Goal: Task Accomplishment & Management: Manage account settings

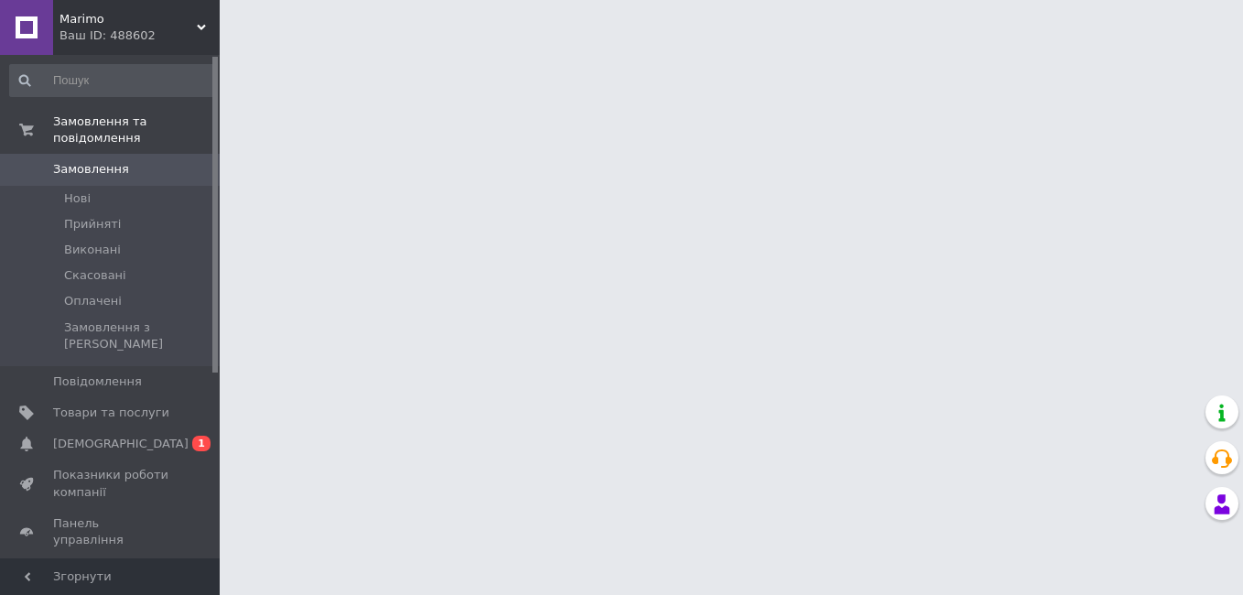
click at [95, 428] on link "Сповіщення 0 1" at bounding box center [112, 443] width 225 height 31
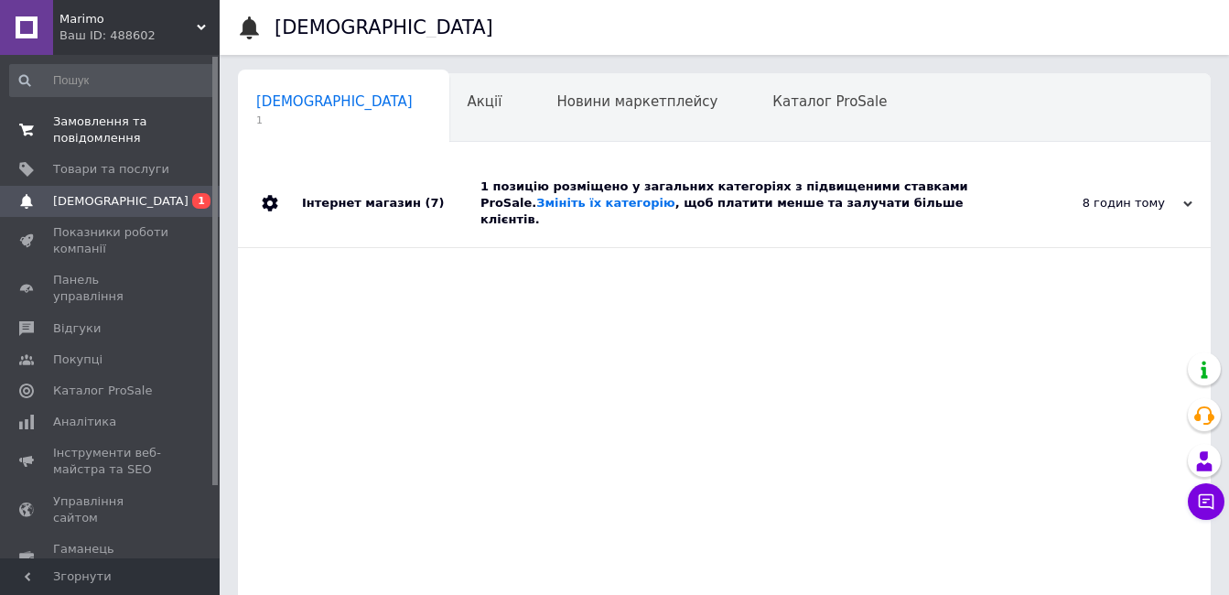
click at [104, 128] on span "Замовлення та повідомлення" at bounding box center [111, 129] width 116 height 33
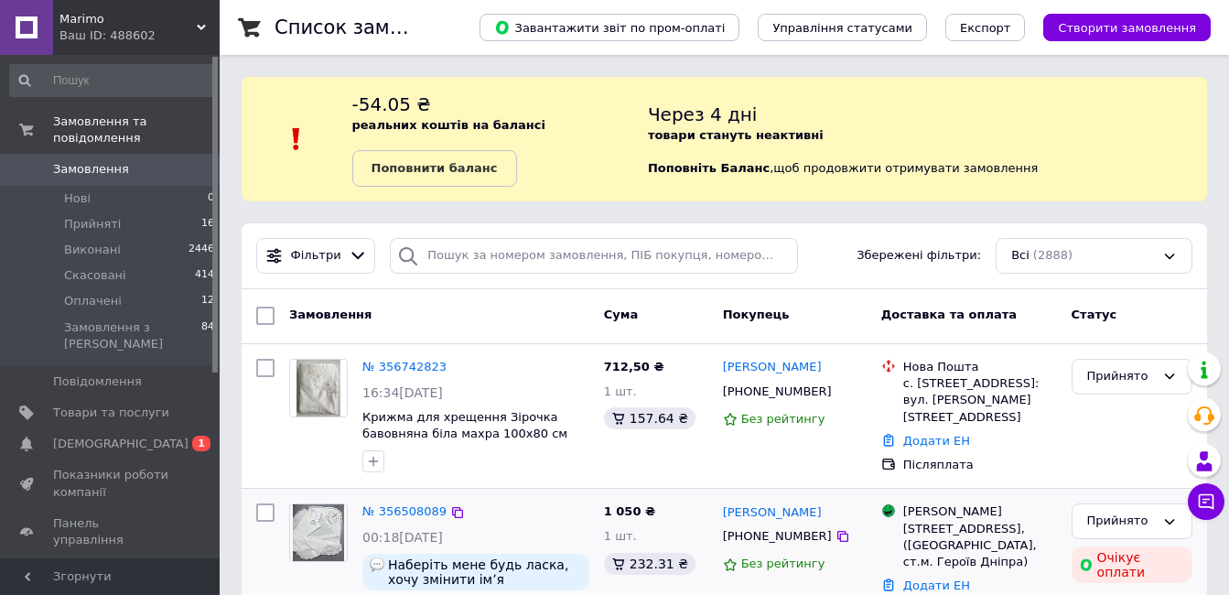
click at [387, 498] on div "№ 356508089 00:18[DATE] Наберіть мене будь ласка, хочу змінити імʼя Набір для х…" at bounding box center [476, 582] width 242 height 172
click at [390, 514] on link "№ 356508089" at bounding box center [404, 511] width 84 height 14
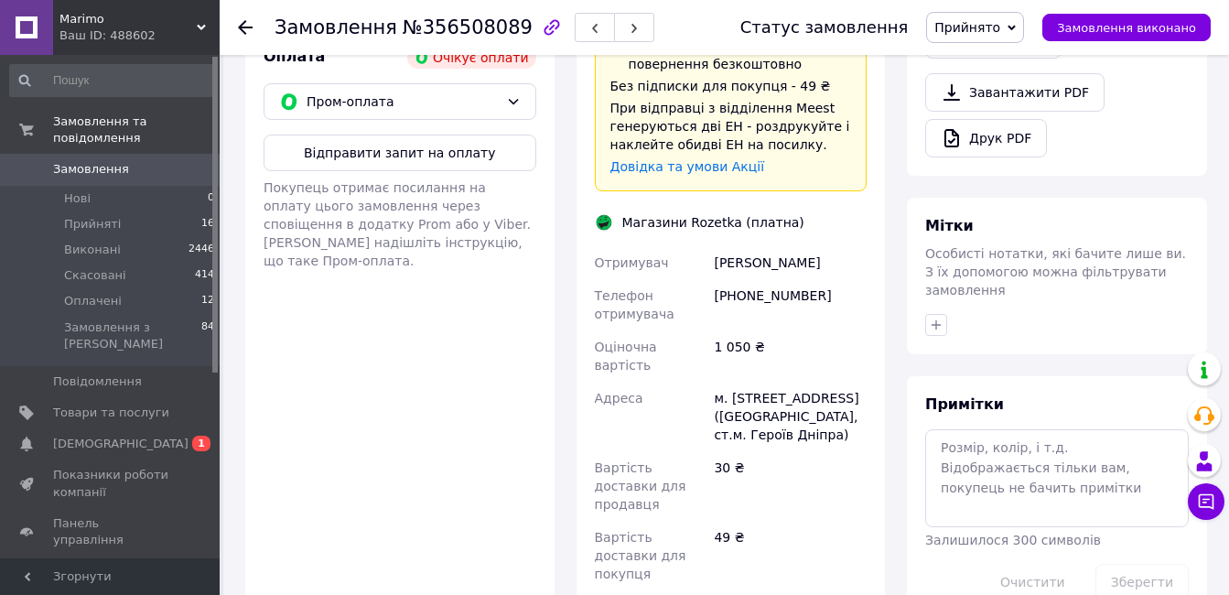
scroll to position [915, 0]
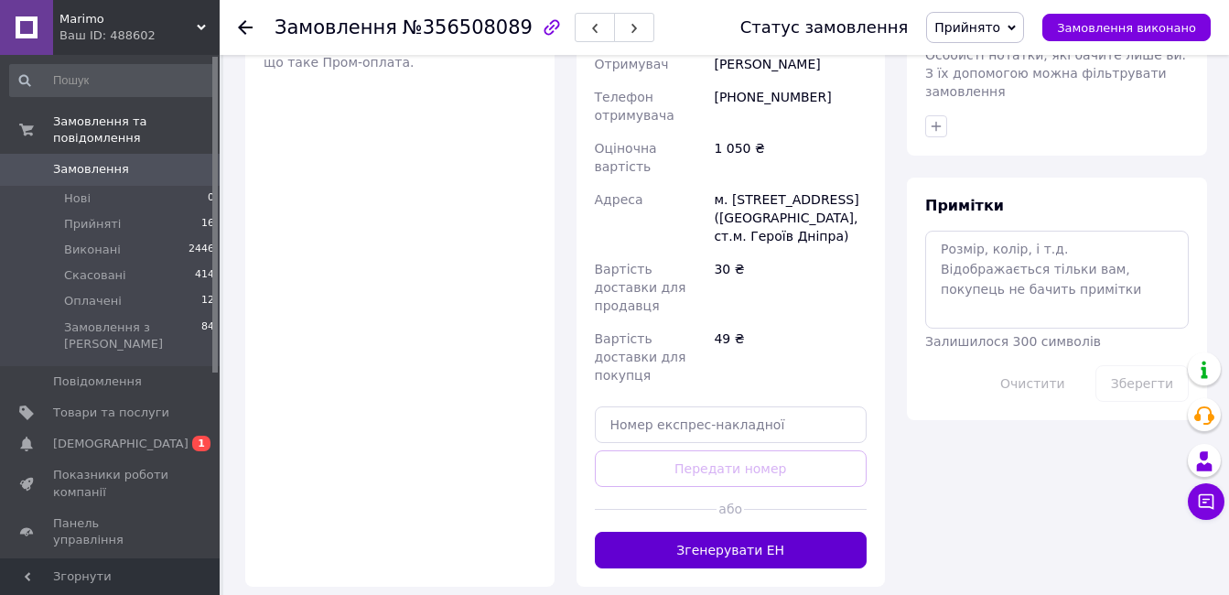
click at [782, 532] on button "Згенерувати ЕН" at bounding box center [731, 550] width 273 height 37
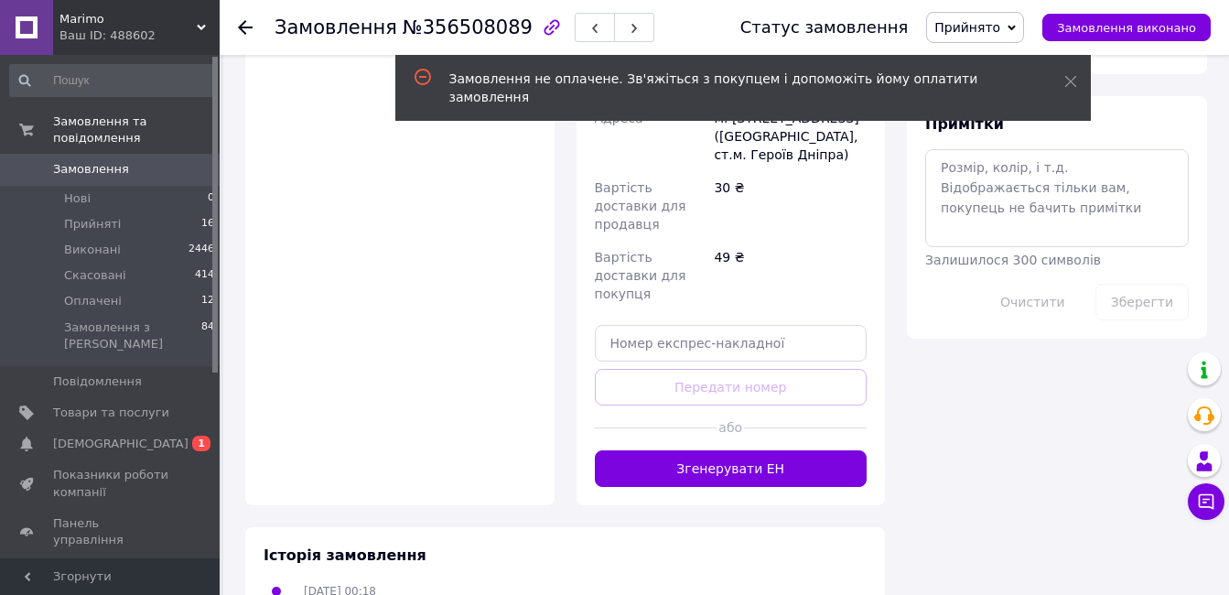
scroll to position [1007, 0]
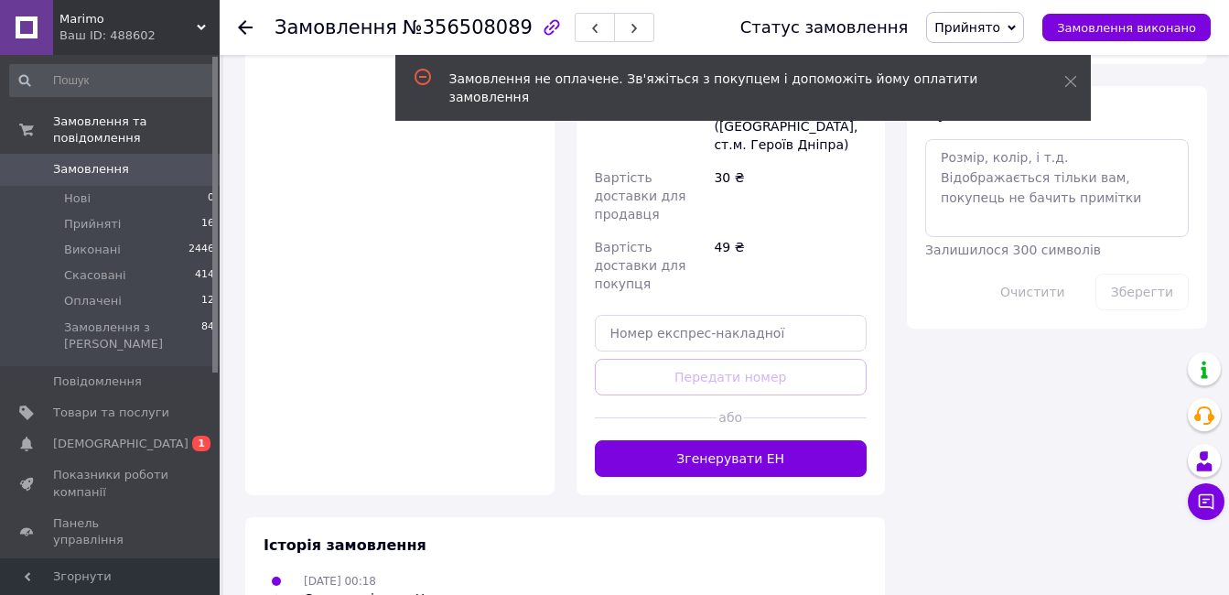
click at [403, 233] on div "Оплата Очікує оплати Пром-оплата Відправити запит на оплату Покупець отримає по…" at bounding box center [399, 116] width 309 height 757
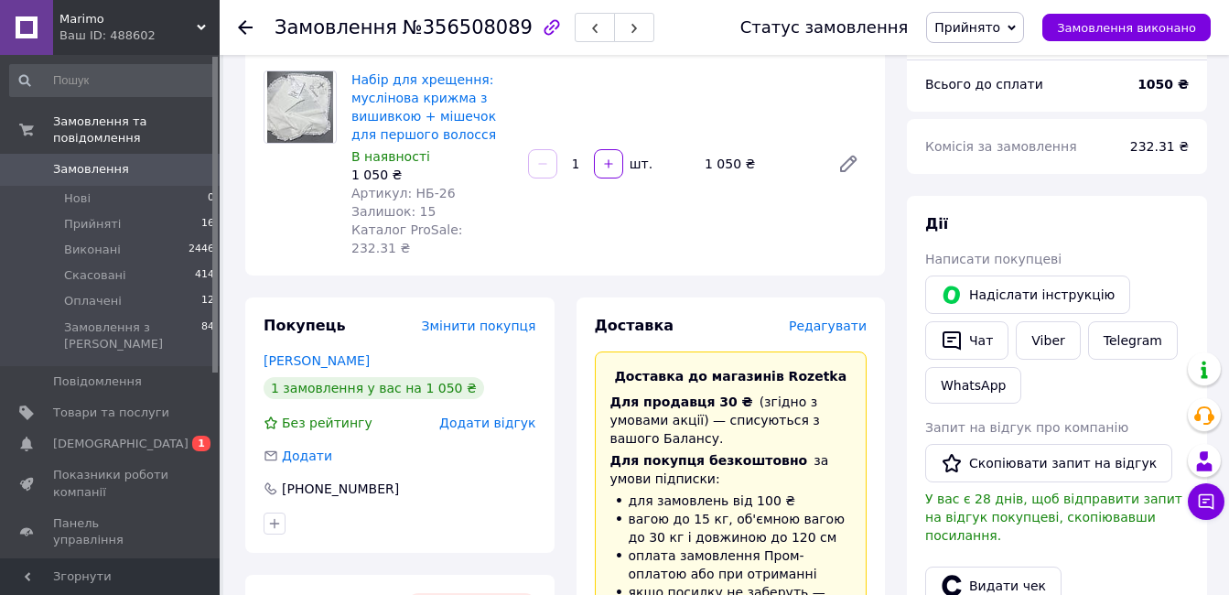
scroll to position [0, 0]
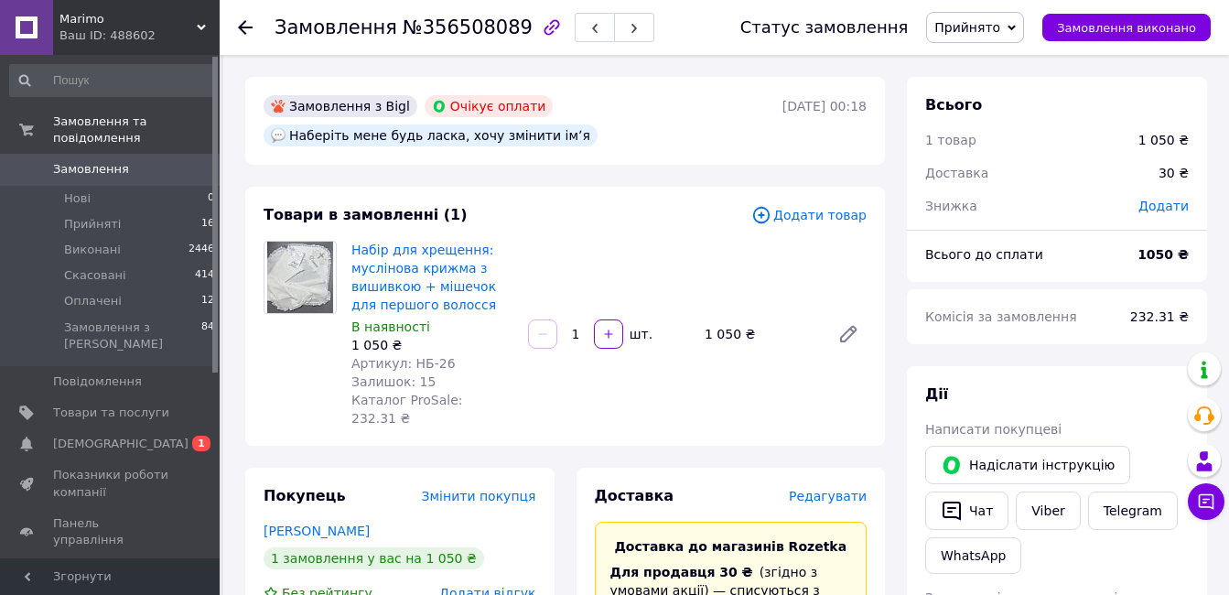
click at [1024, 28] on span "Прийнято" at bounding box center [975, 27] width 98 height 31
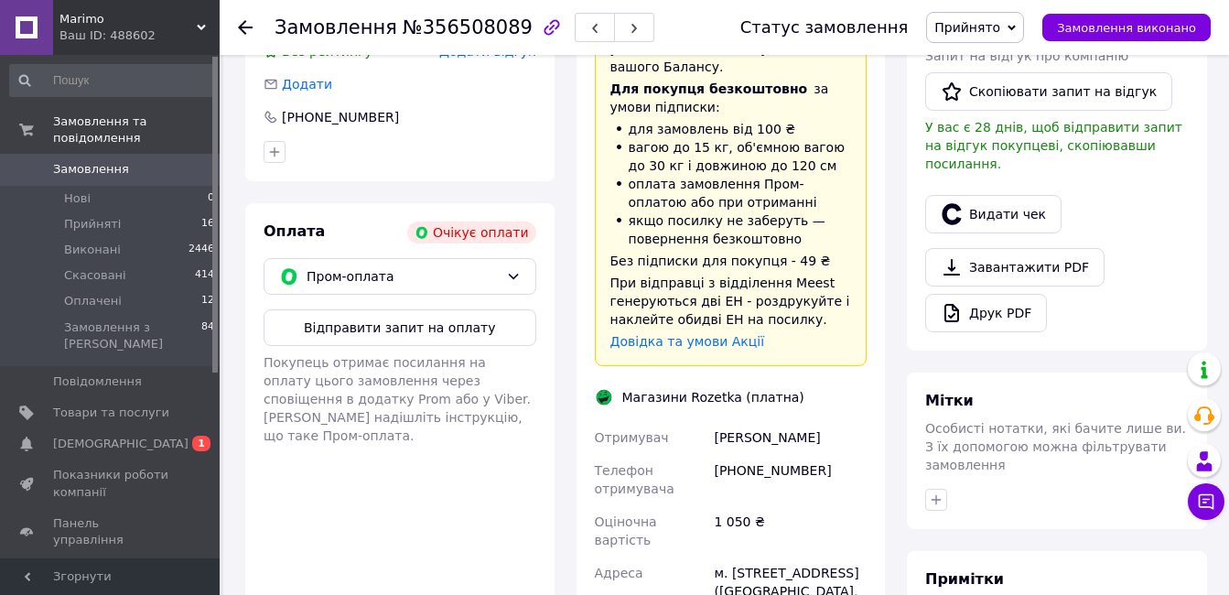
scroll to position [549, 0]
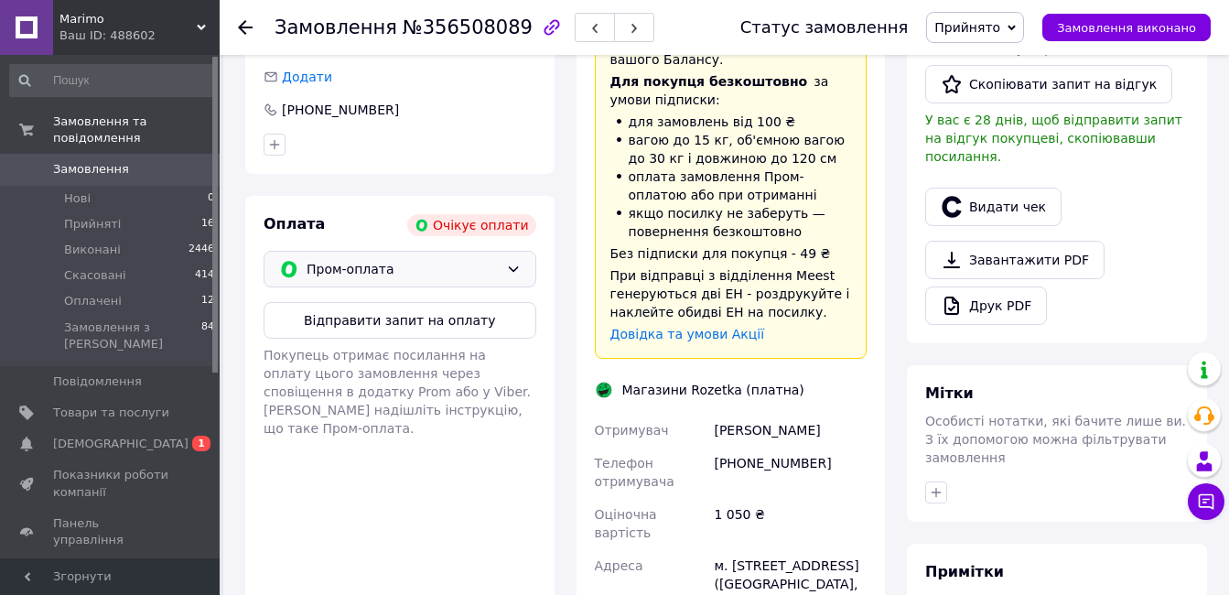
click at [516, 262] on icon at bounding box center [513, 269] width 15 height 15
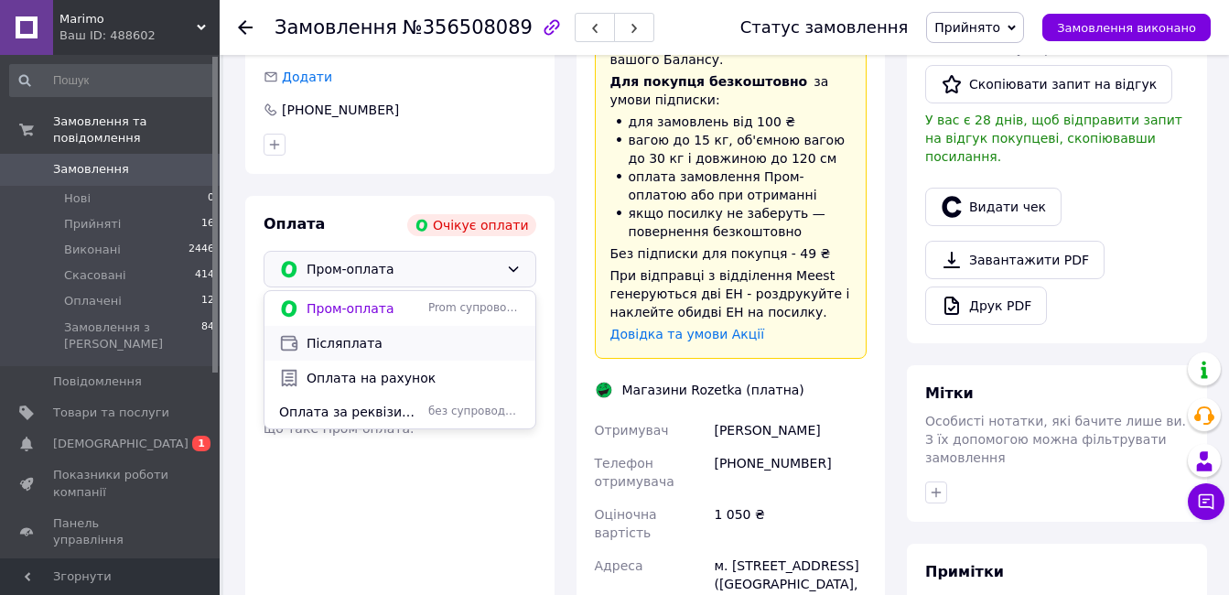
click at [389, 337] on div "Післяплата" at bounding box center [399, 343] width 271 height 35
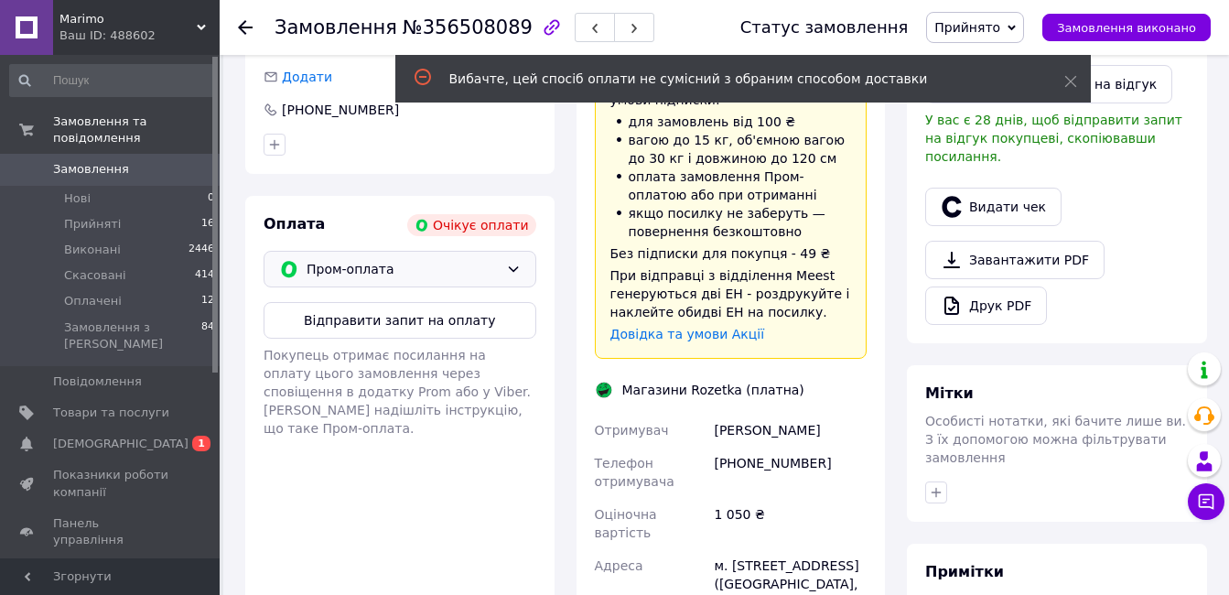
click at [508, 262] on icon at bounding box center [513, 269] width 15 height 15
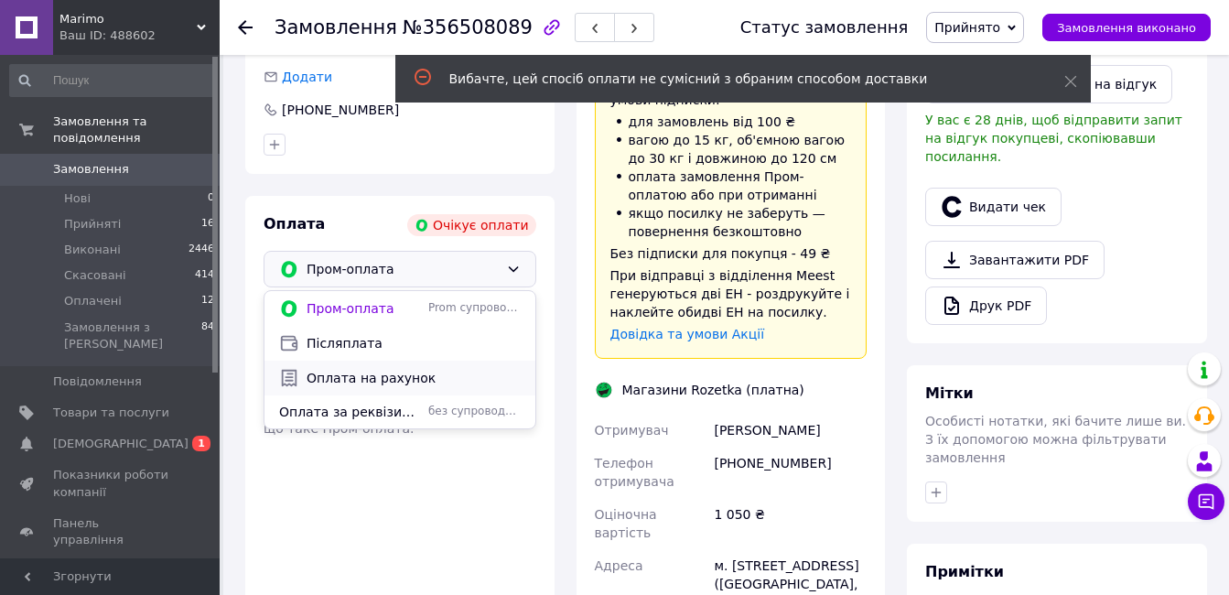
click at [359, 369] on span "Оплата на рахунок" at bounding box center [414, 378] width 214 height 18
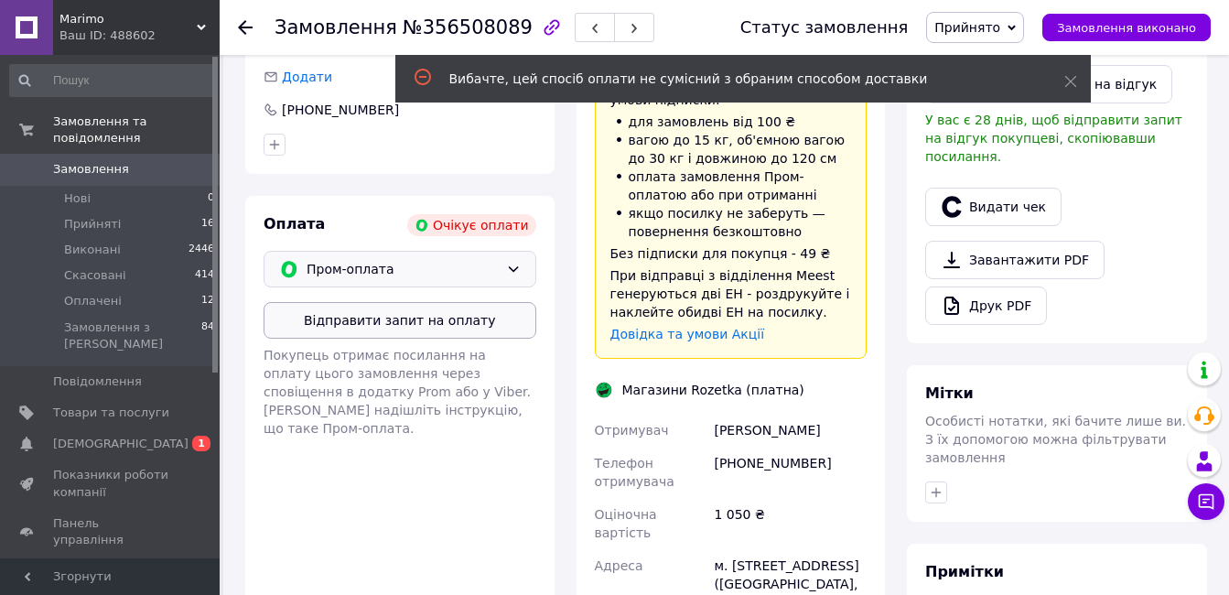
click at [480, 316] on button "Відправити запит на оплату" at bounding box center [400, 320] width 273 height 37
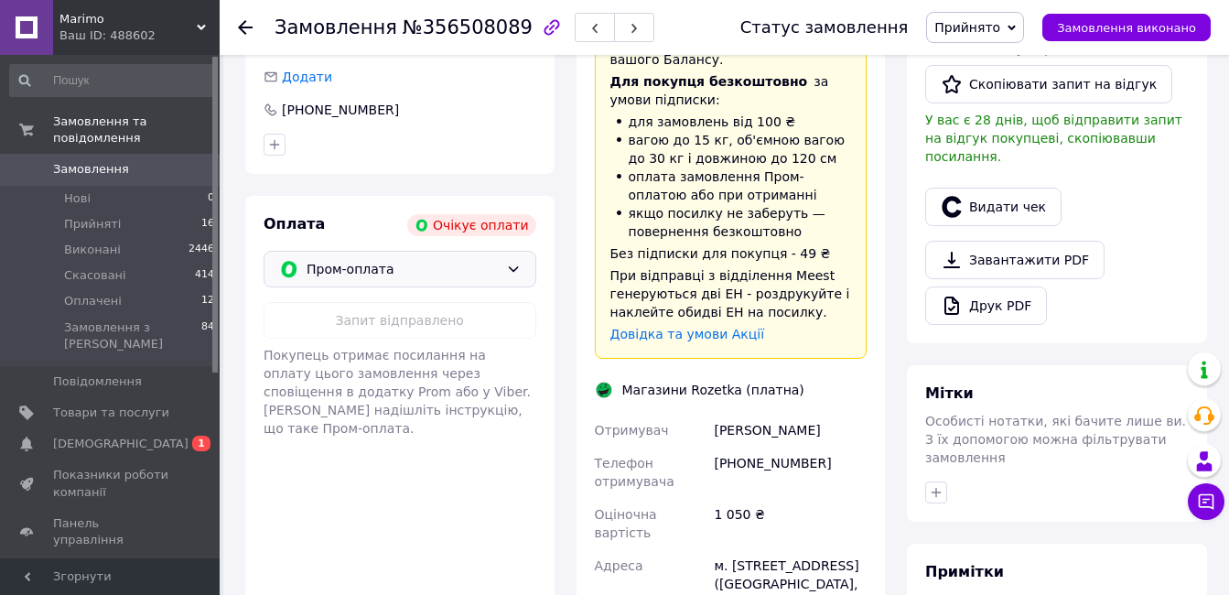
click at [514, 262] on icon at bounding box center [513, 269] width 15 height 15
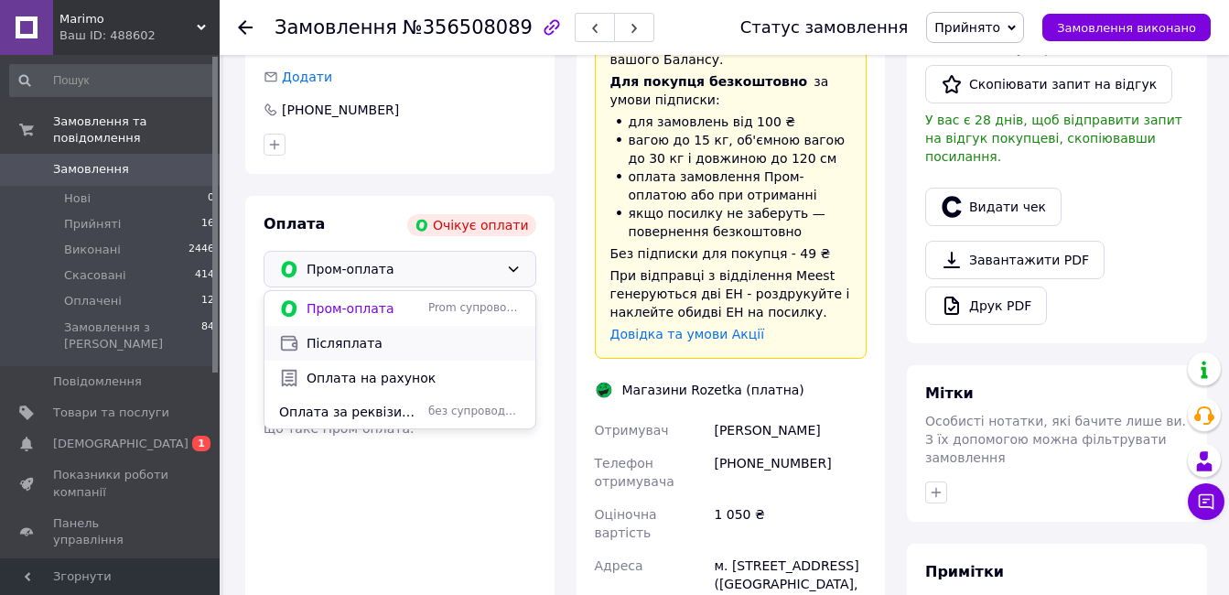
click at [374, 334] on span "Післяплата" at bounding box center [414, 343] width 214 height 18
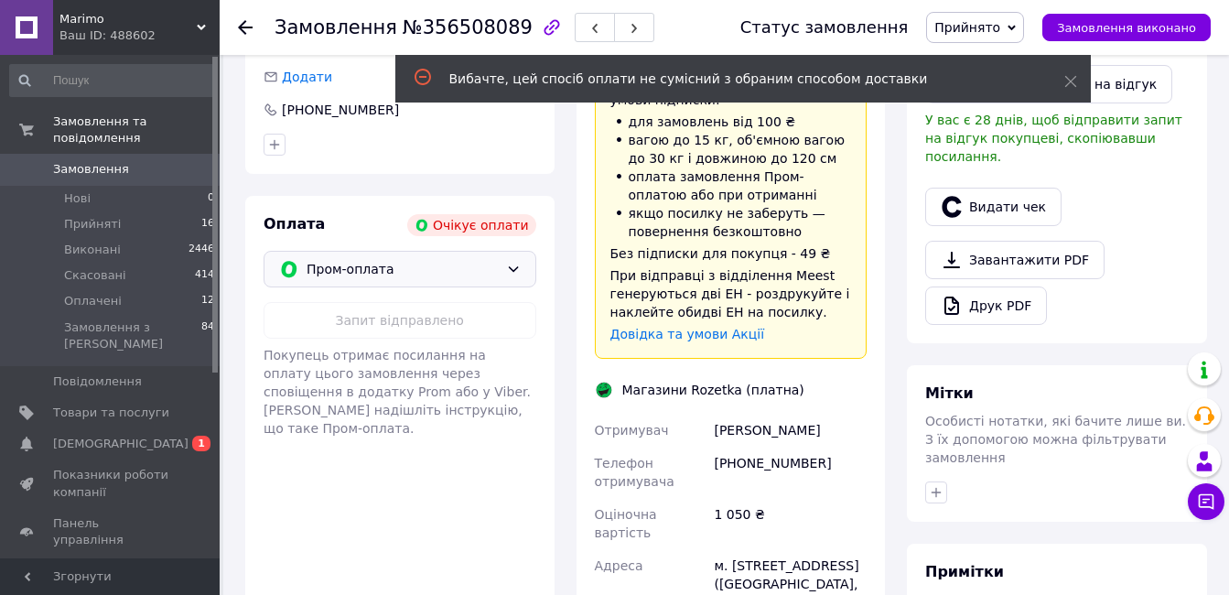
click at [516, 262] on icon at bounding box center [513, 269] width 15 height 15
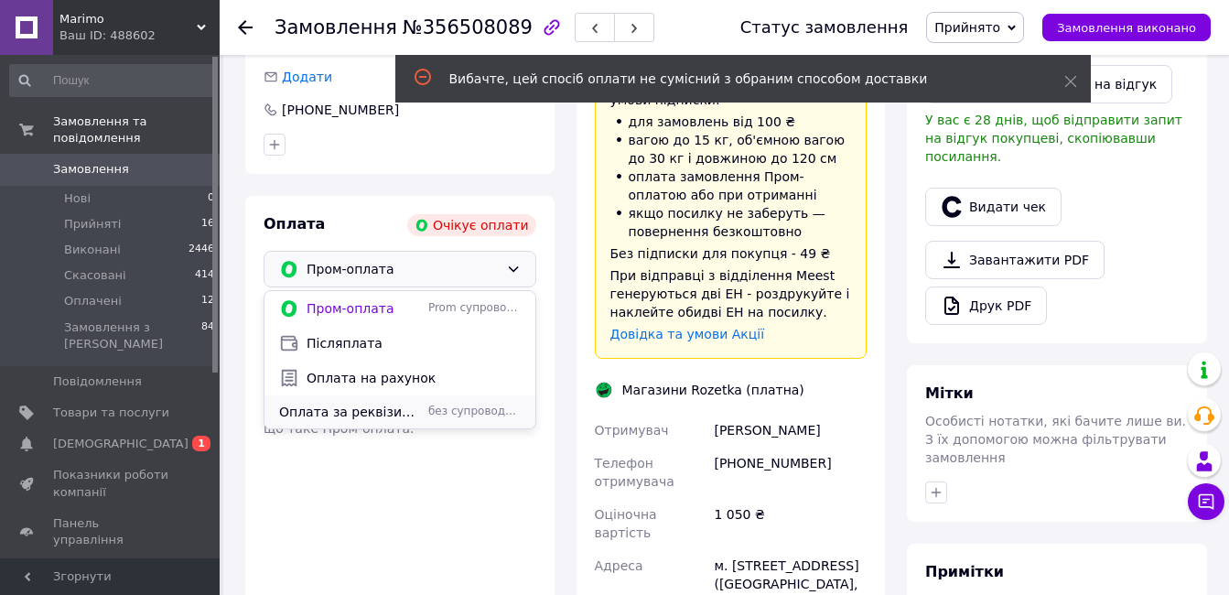
click at [388, 403] on span "Оплата за реквізитами" at bounding box center [350, 412] width 142 height 18
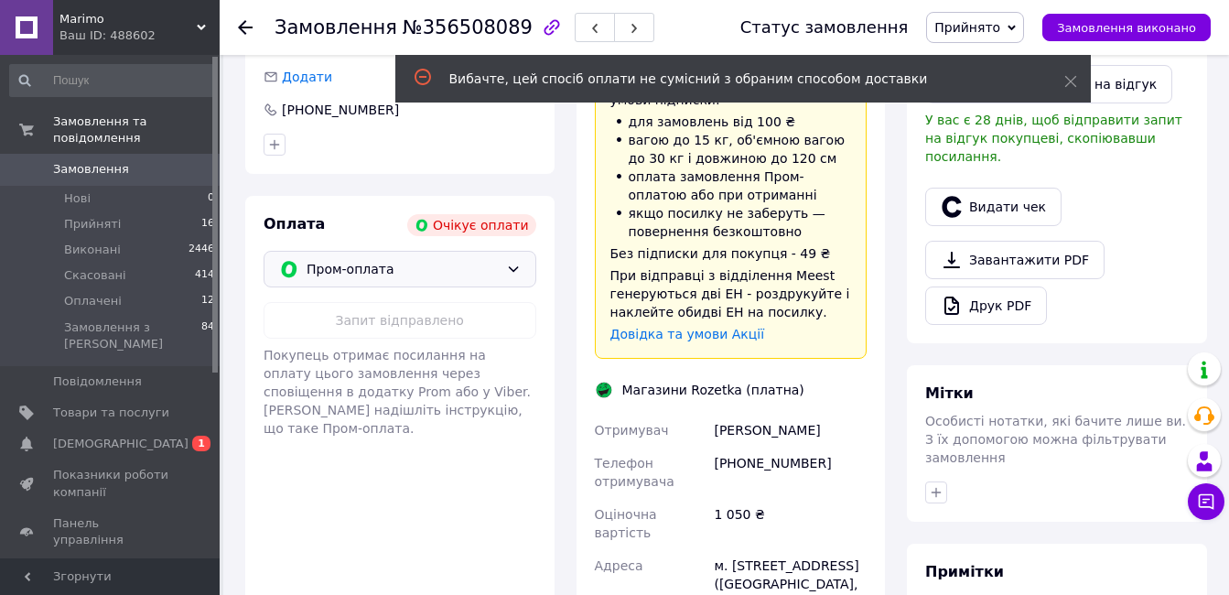
click at [475, 259] on span "Пром-оплата" at bounding box center [403, 269] width 192 height 20
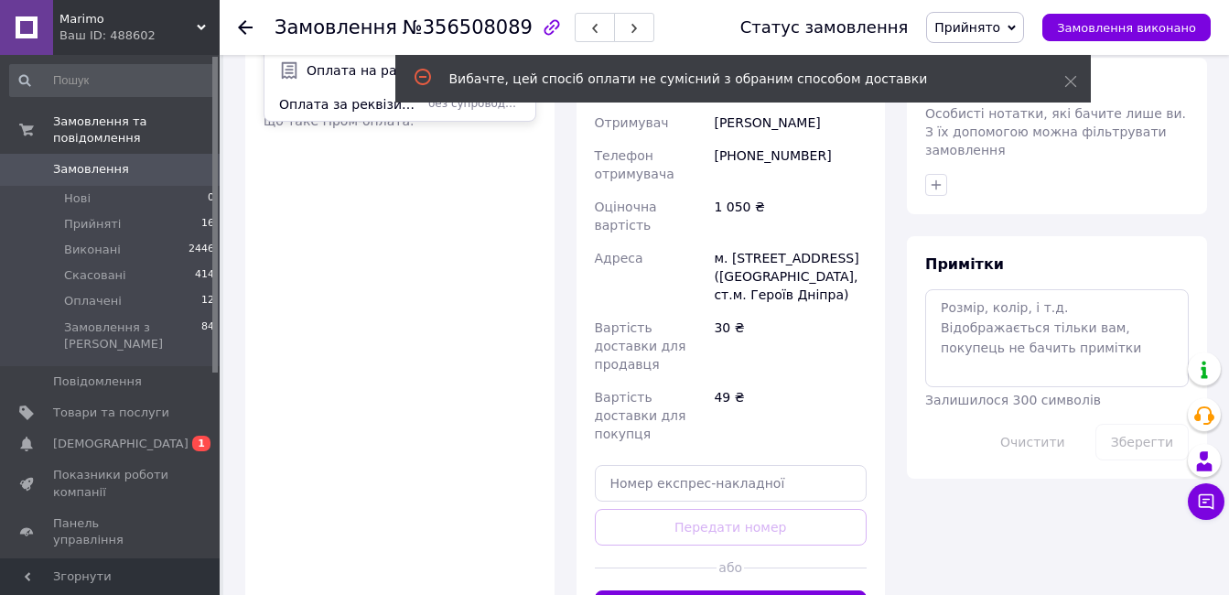
scroll to position [915, 0]
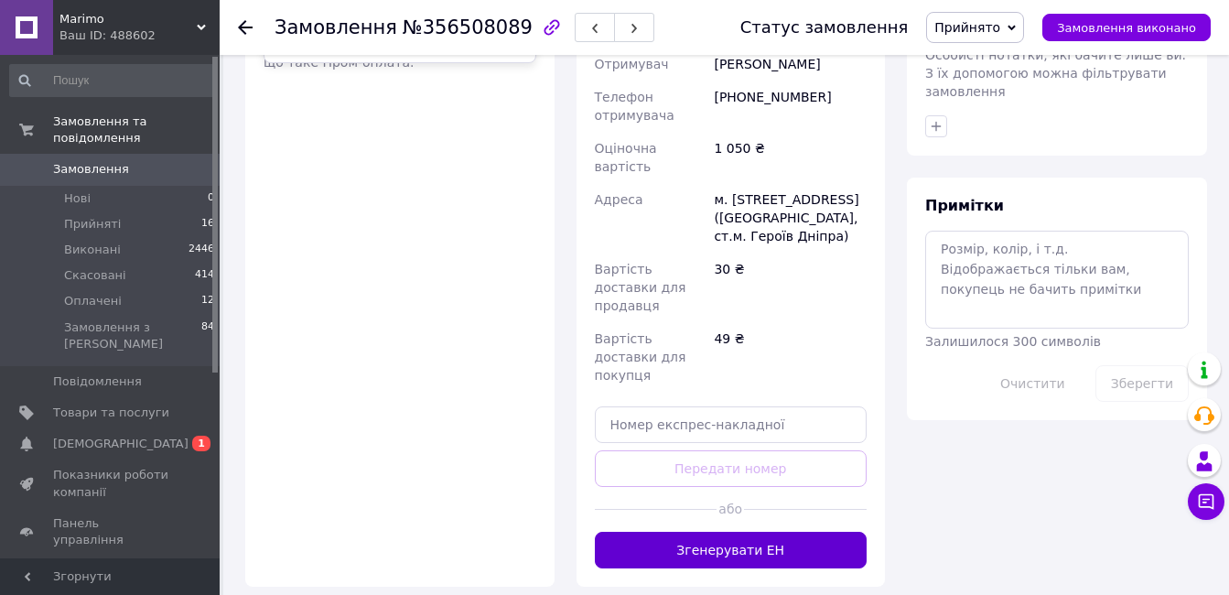
click at [702, 532] on button "Згенерувати ЕН" at bounding box center [731, 550] width 273 height 37
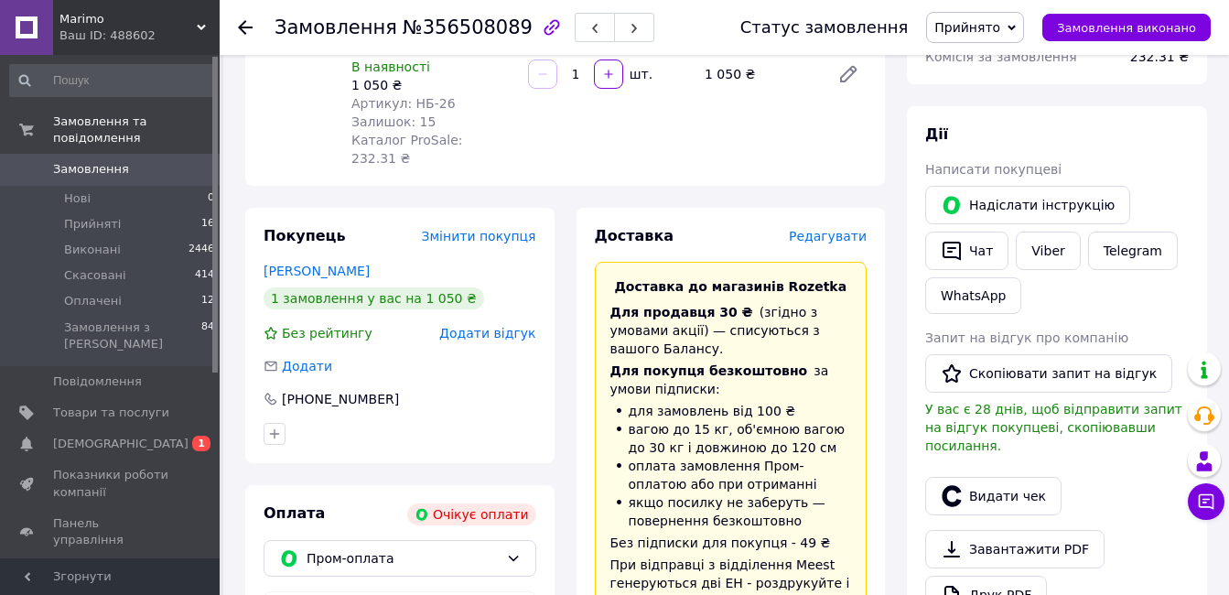
scroll to position [0, 0]
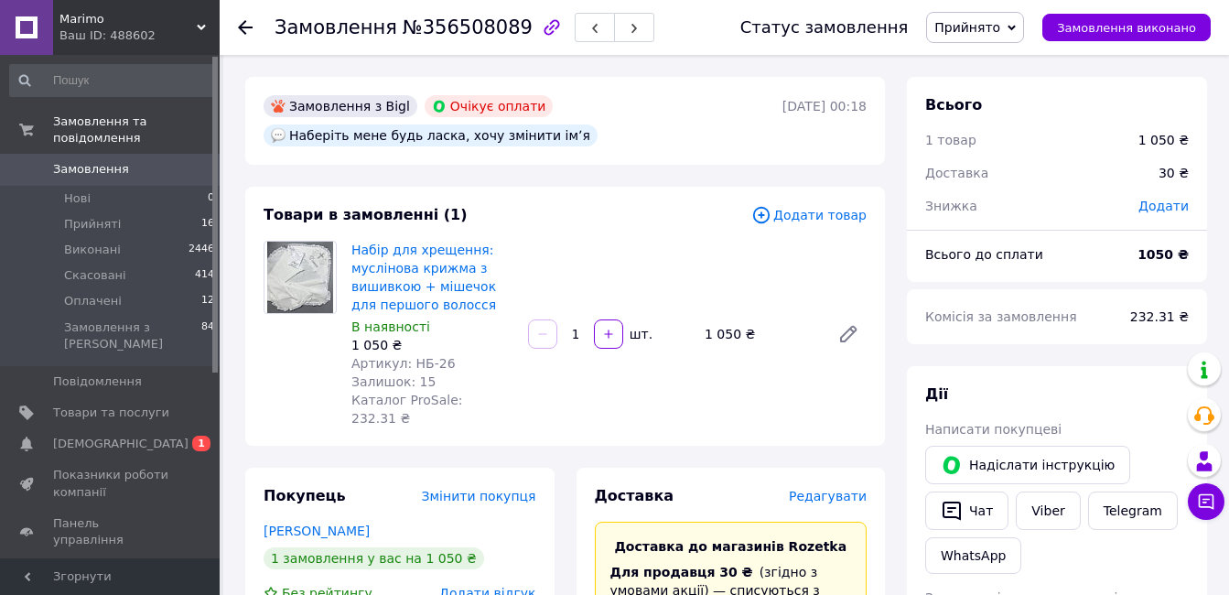
click at [643, 370] on div "Набір для хрещення: муслінова крижма з вишивкою + мішечок для першого волосся В…" at bounding box center [609, 334] width 530 height 194
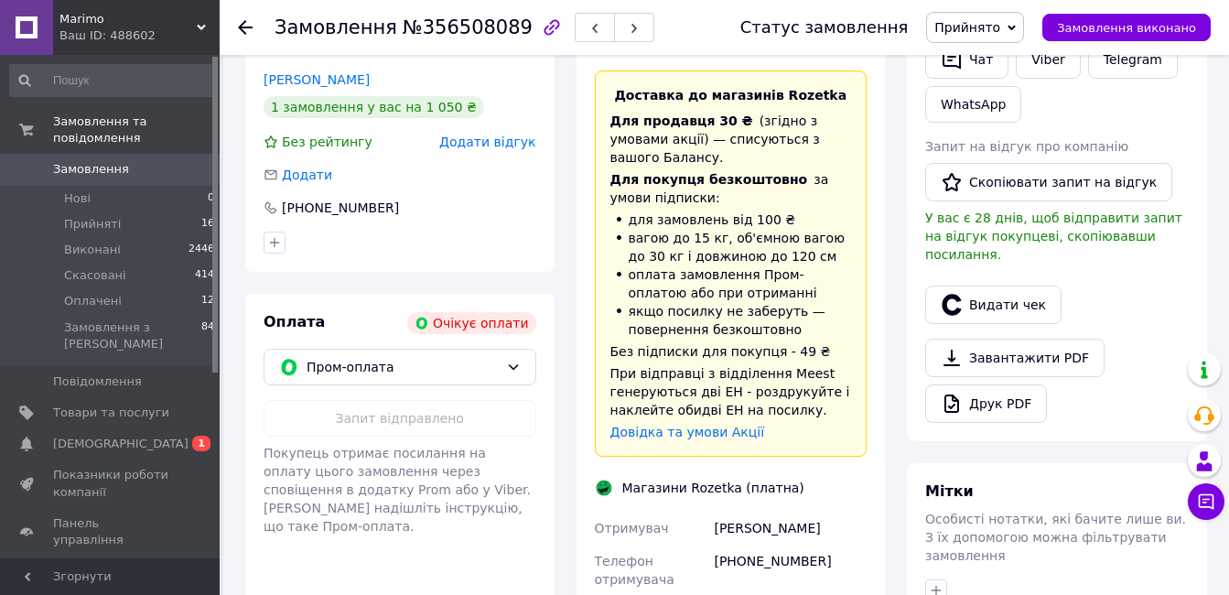
scroll to position [458, 0]
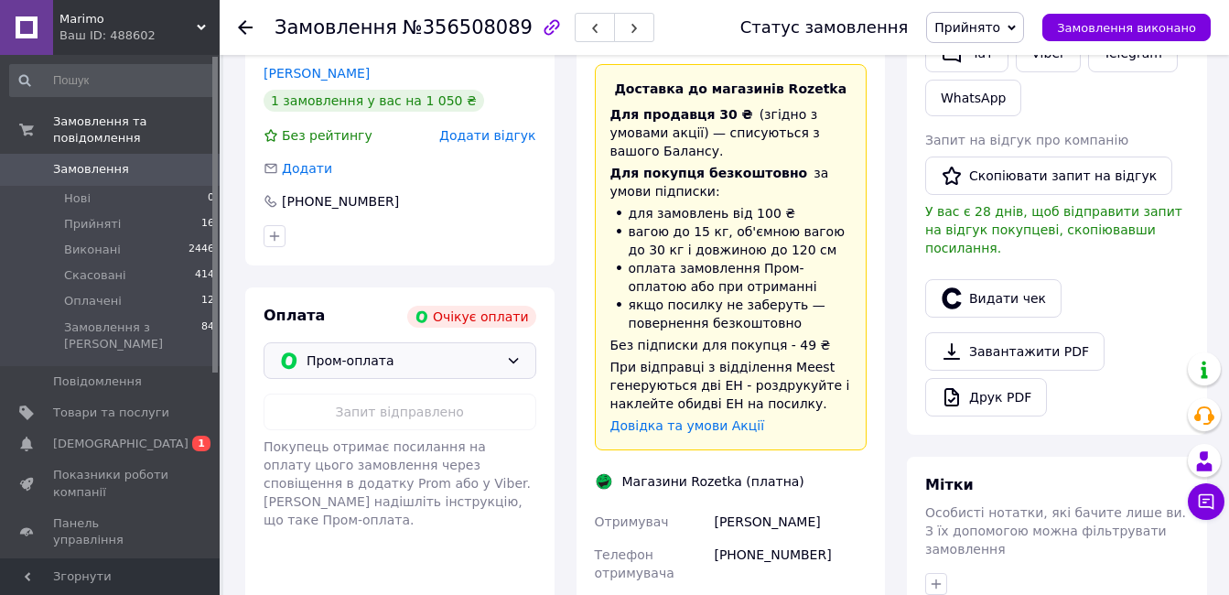
click at [521, 342] on div "Пром-оплата" at bounding box center [400, 360] width 273 height 37
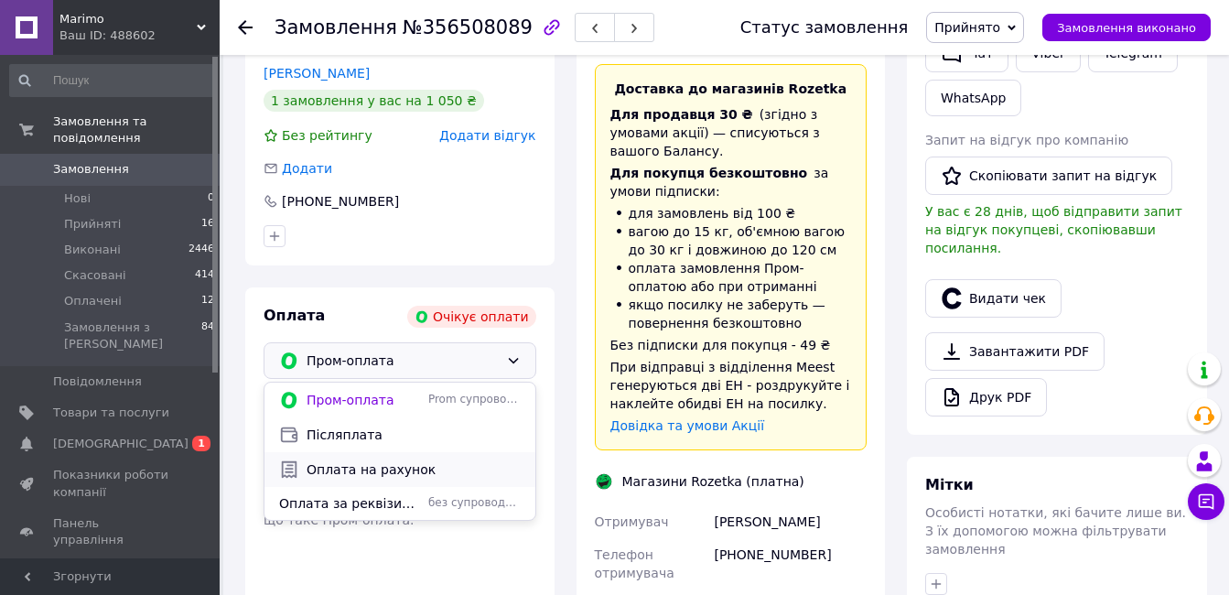
click at [367, 460] on span "Оплата на рахунок" at bounding box center [414, 469] width 214 height 18
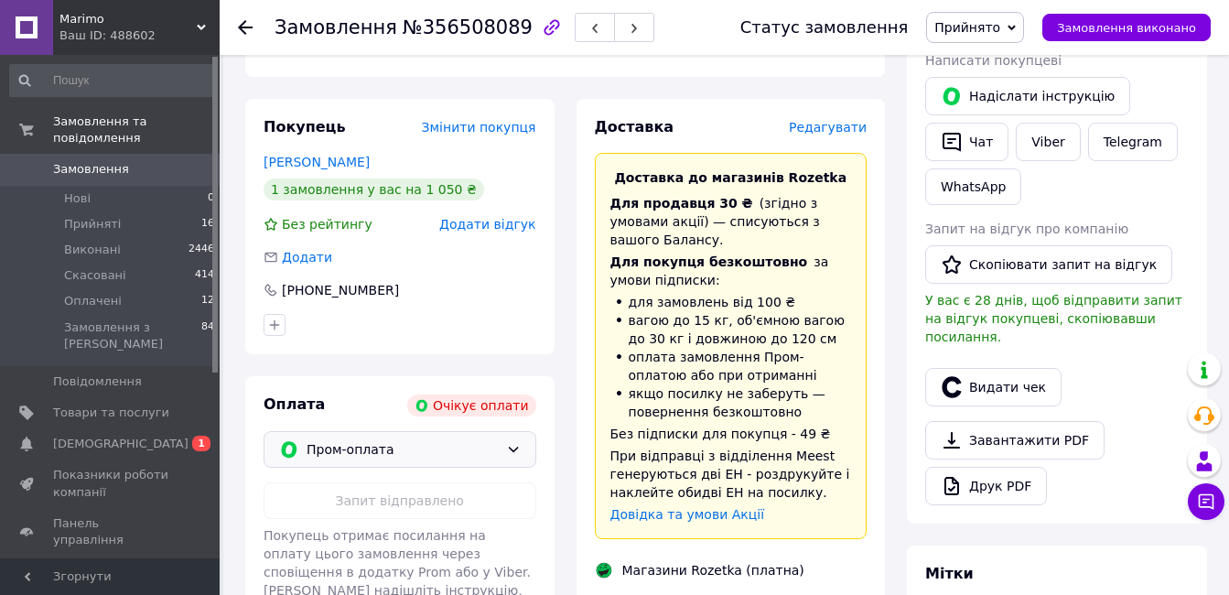
scroll to position [366, 0]
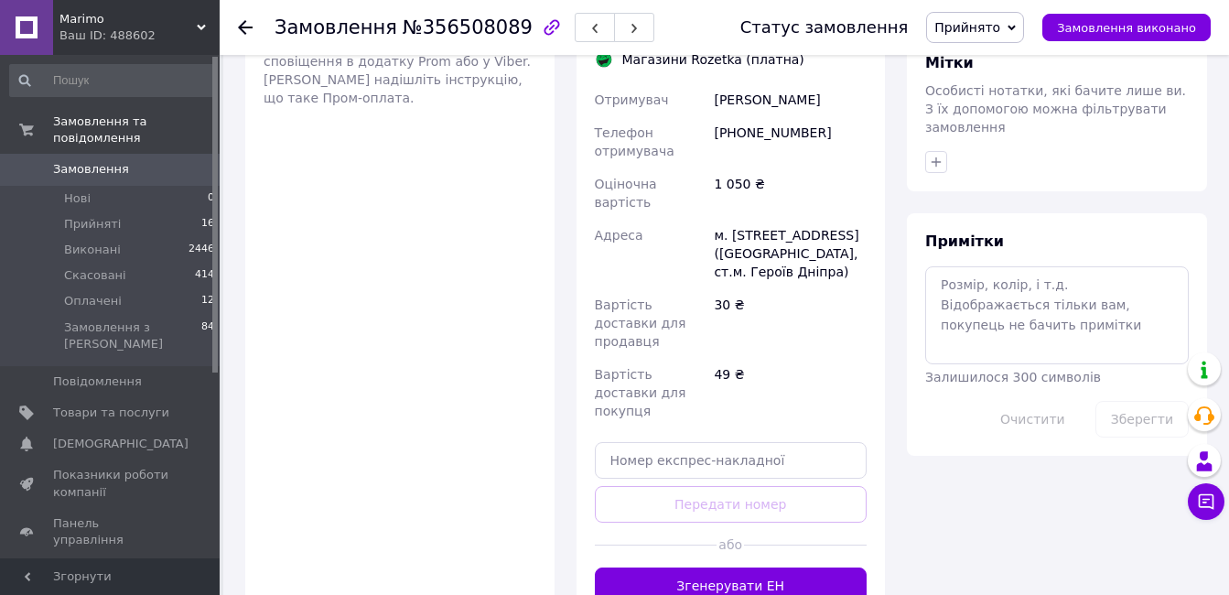
scroll to position [915, 0]
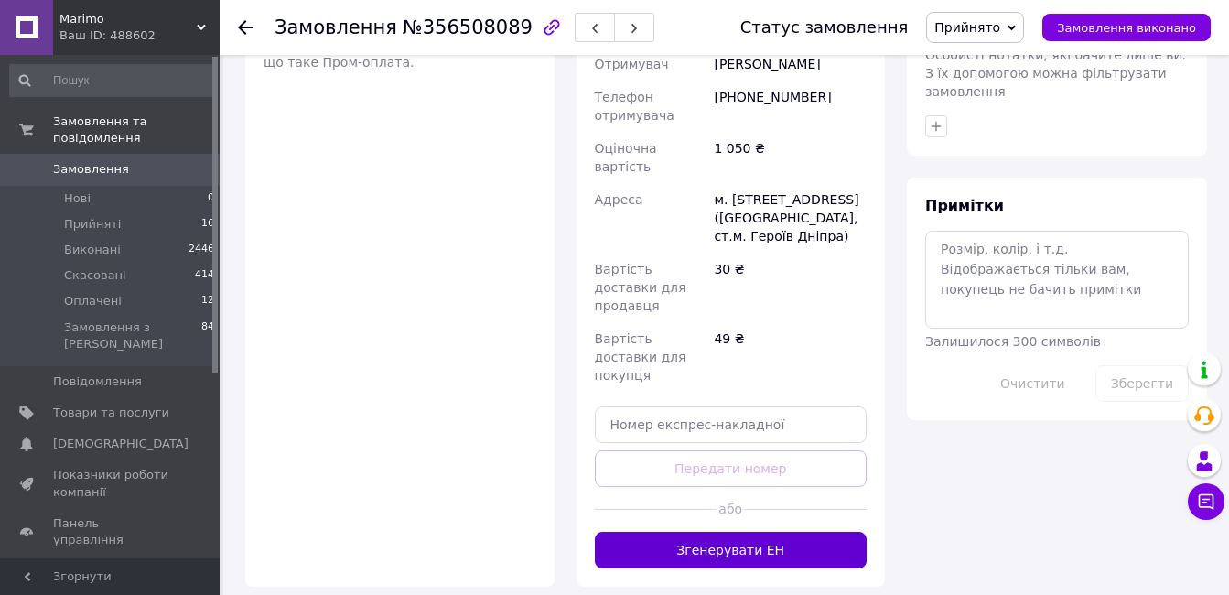
click at [724, 532] on button "Згенерувати ЕН" at bounding box center [731, 550] width 273 height 37
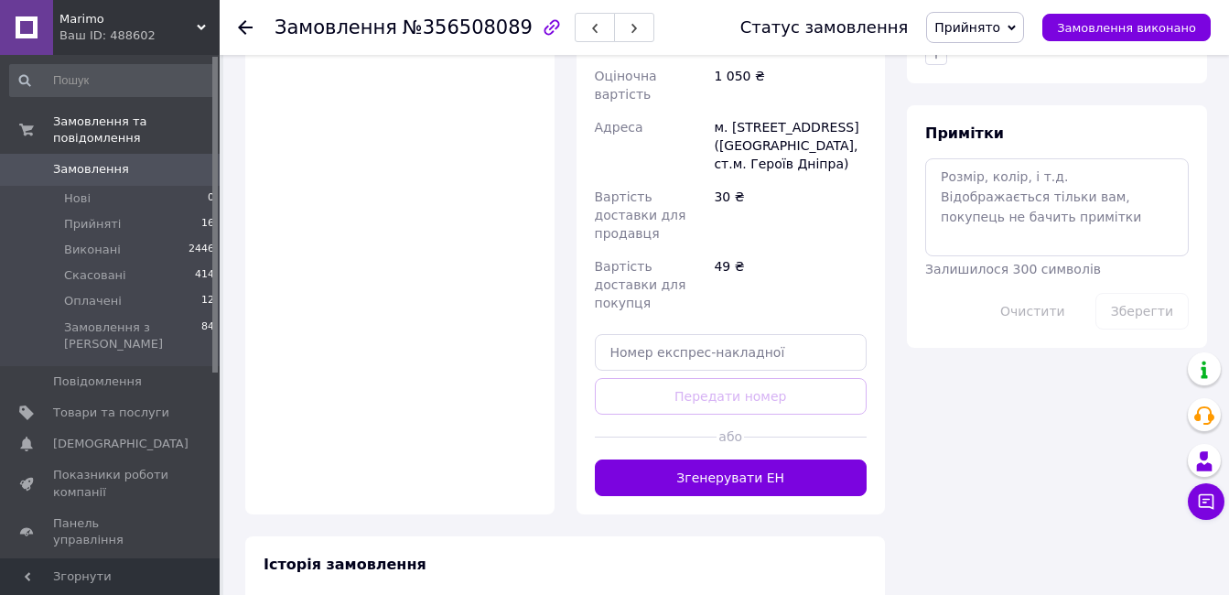
scroll to position [1007, 0]
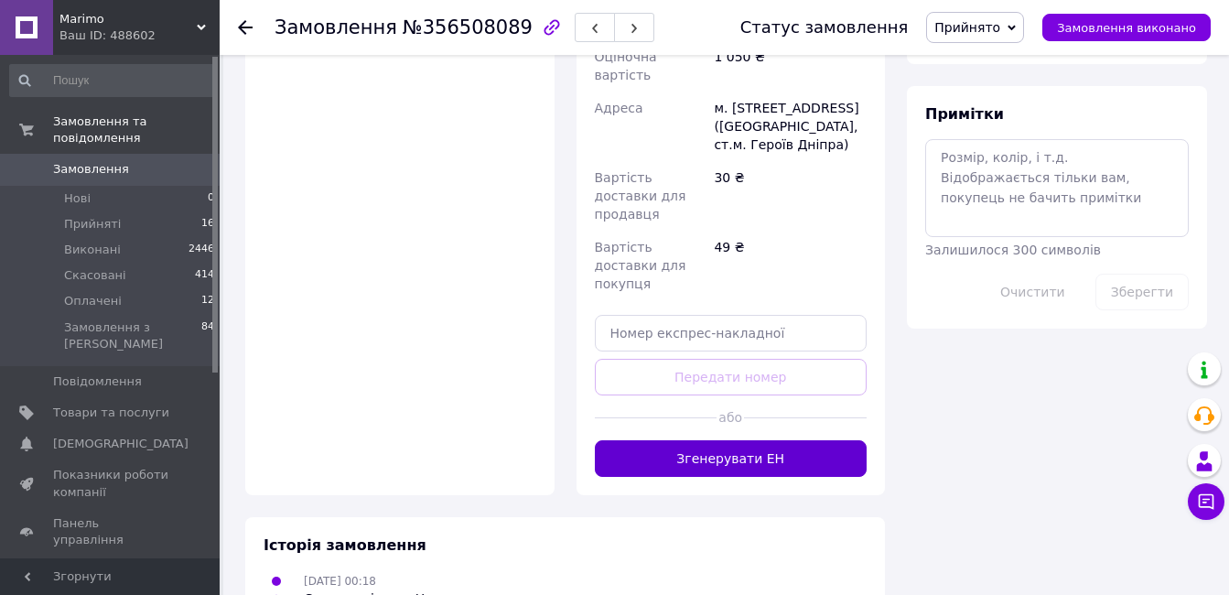
click at [803, 440] on button "Згенерувати ЕН" at bounding box center [731, 458] width 273 height 37
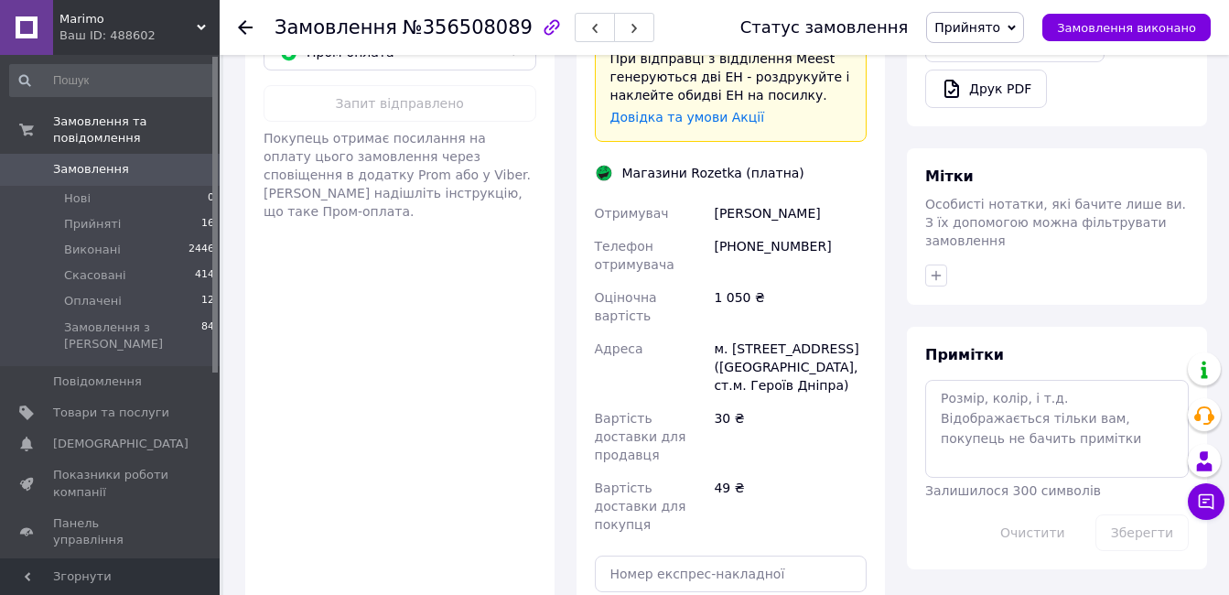
scroll to position [824, 0]
